Goal: Book appointment/travel/reservation

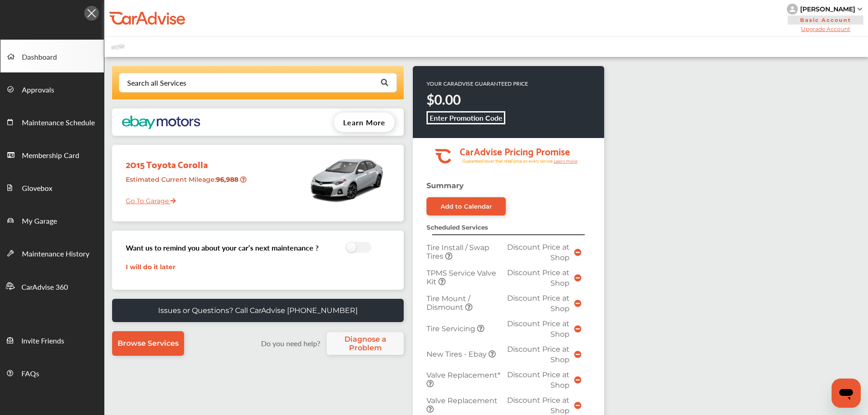
click at [145, 202] on link "Go To Garage" at bounding box center [147, 198] width 57 height 17
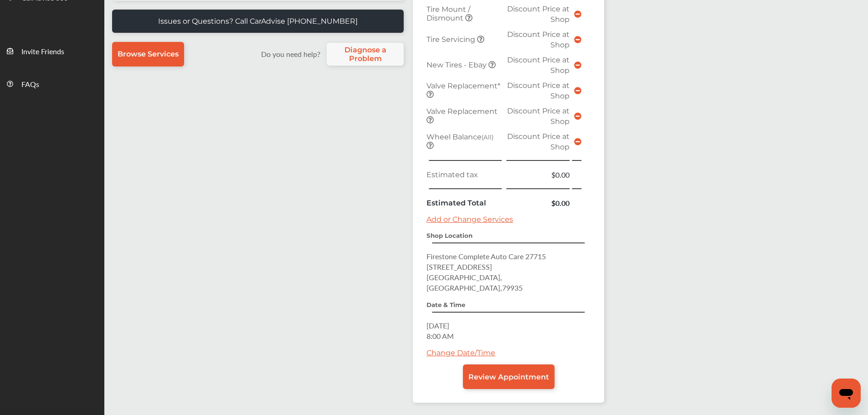
scroll to position [318, 0]
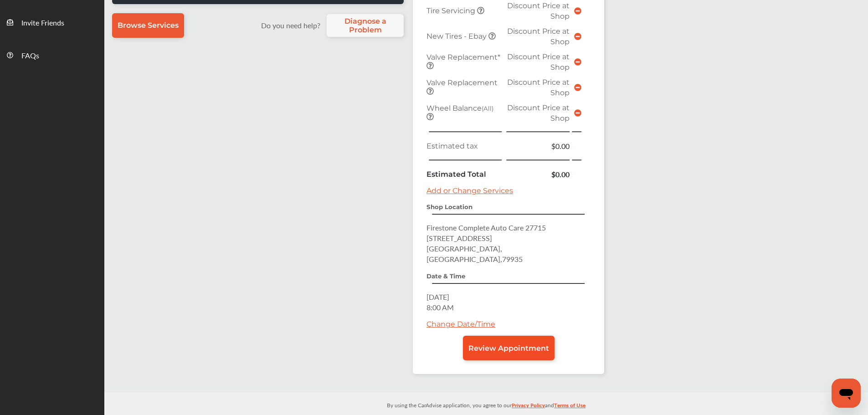
click at [499, 342] on link "Review Appointment" at bounding box center [509, 348] width 92 height 25
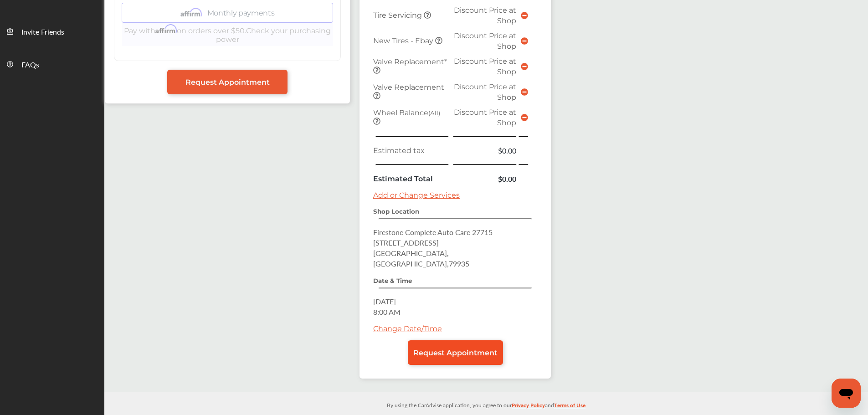
click at [454, 348] on span "Request Appointment" at bounding box center [455, 352] width 84 height 9
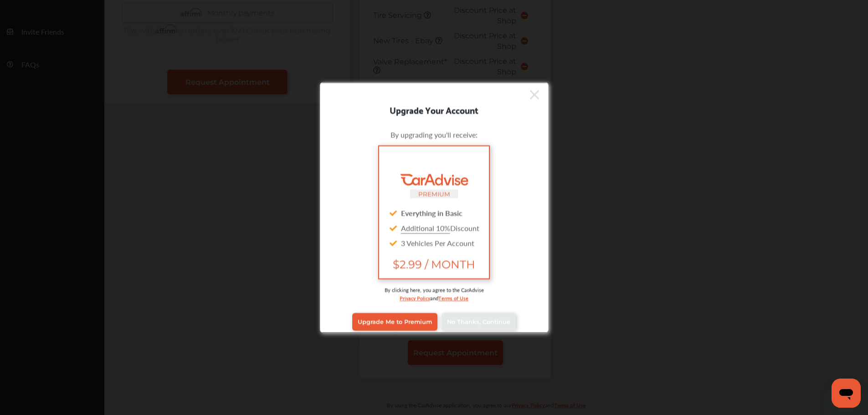
scroll to position [308, 0]
click at [476, 316] on link "No Thanks, Continue" at bounding box center [478, 321] width 74 height 17
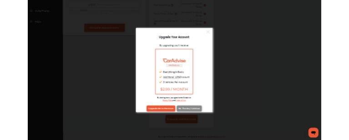
scroll to position [0, 0]
